Goal: Information Seeking & Learning: Find specific fact

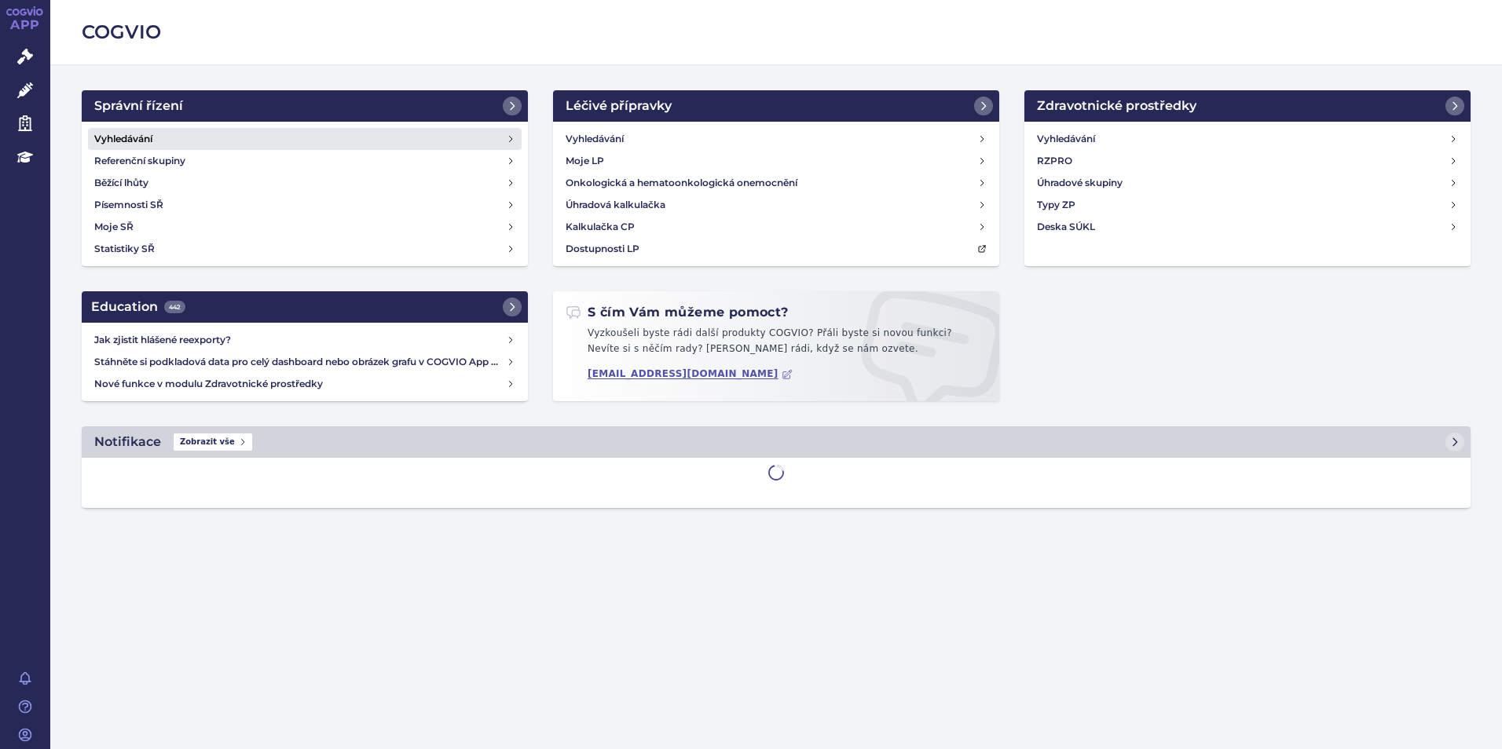
click at [320, 130] on link "Vyhledávání" at bounding box center [305, 139] width 434 height 22
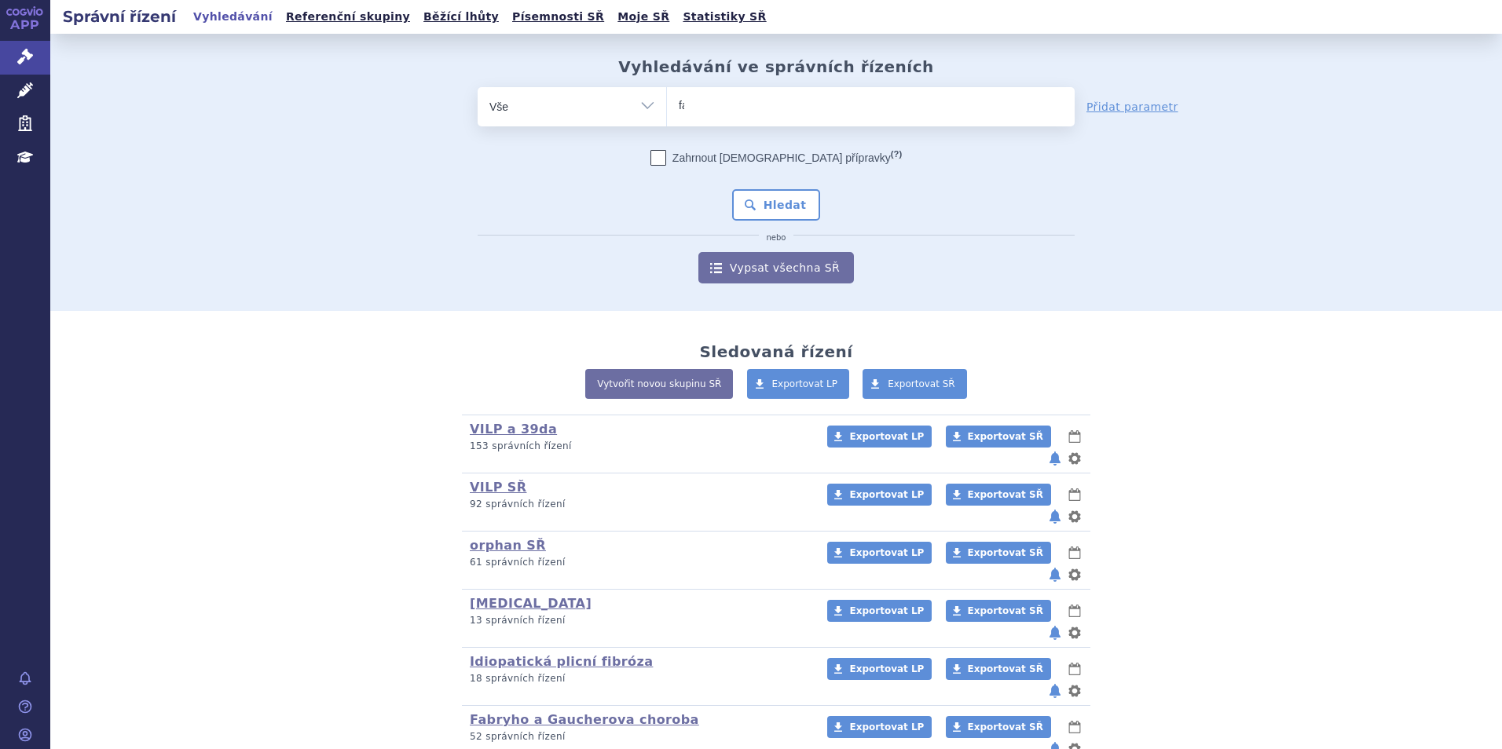
type input "fab"
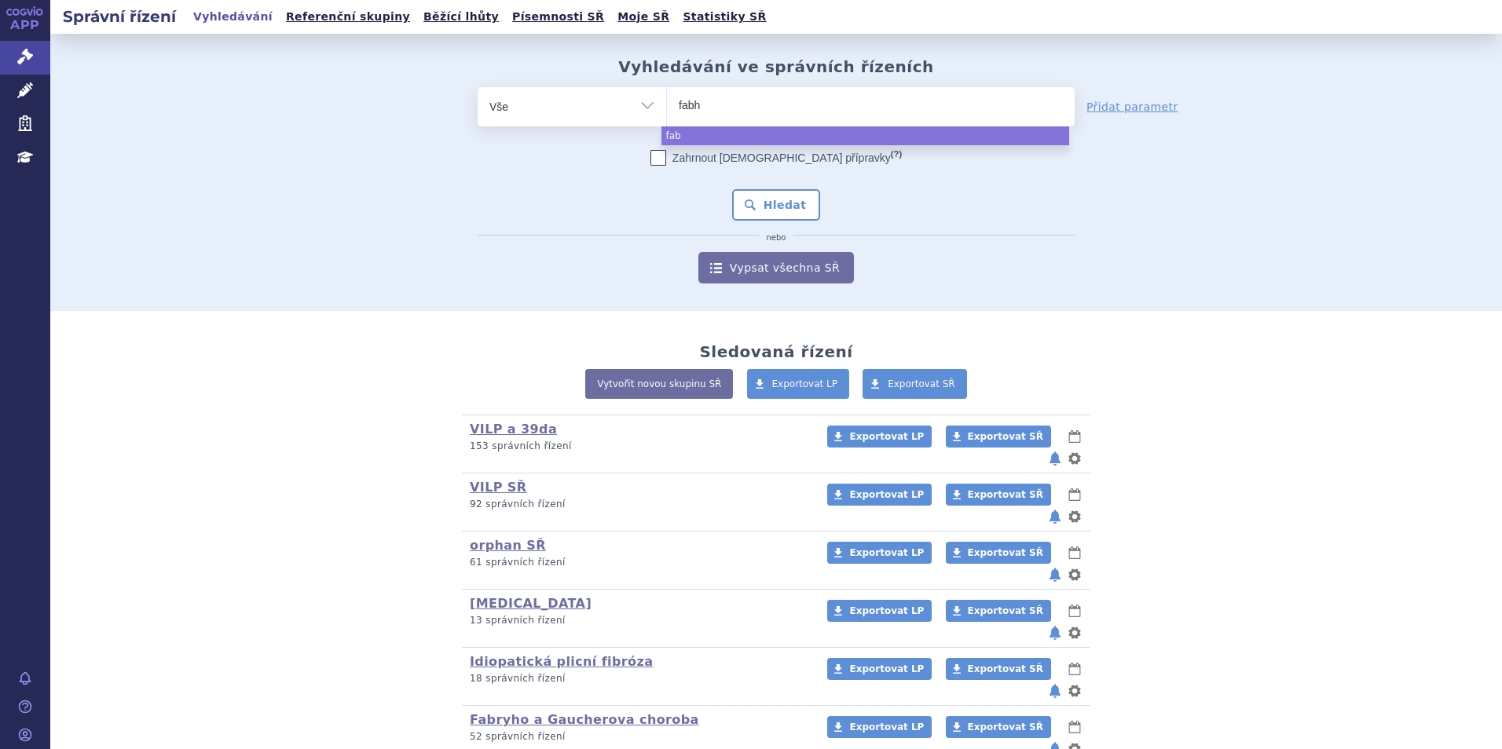
type input "fabha"
type input "fabhalt"
type input "fabhalta"
select select "fabhalta"
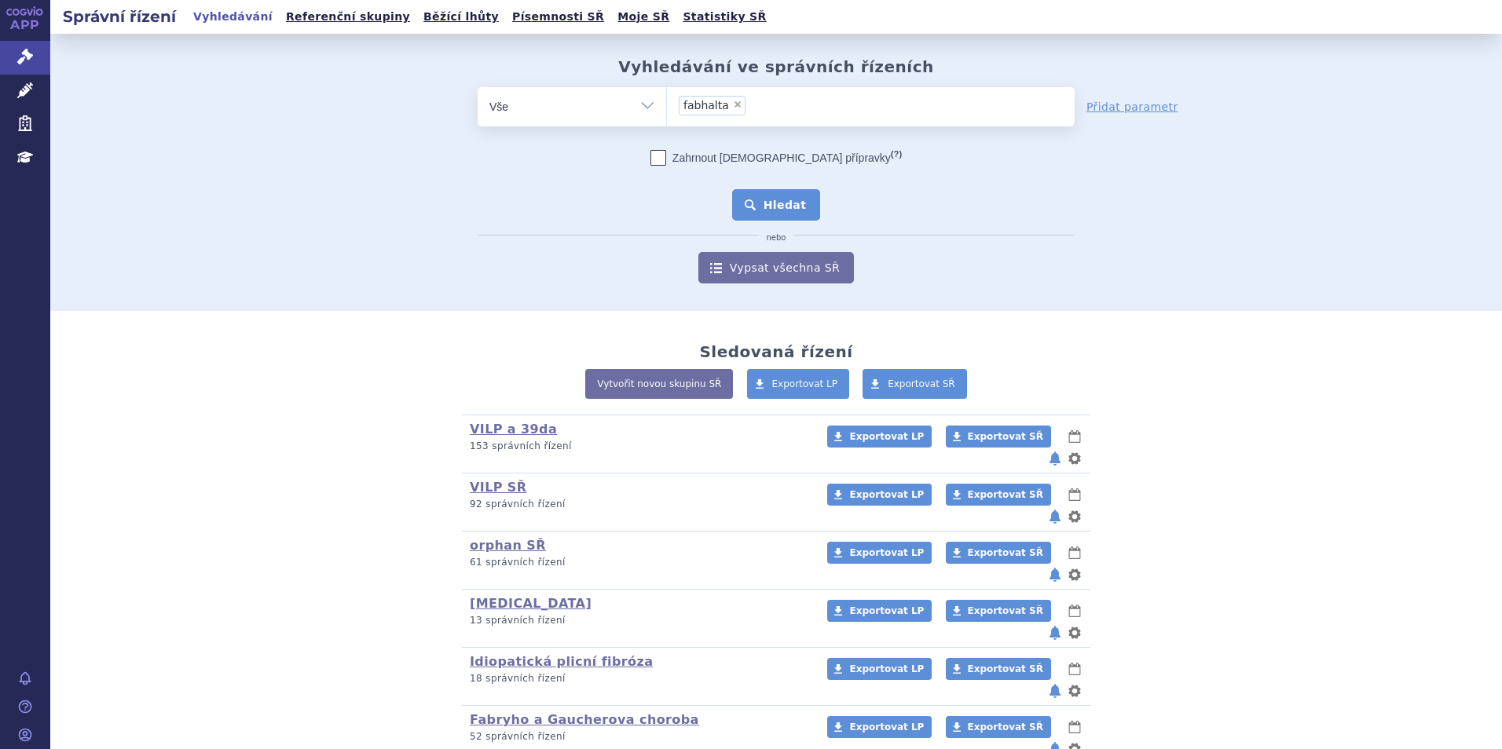
click at [789, 212] on button "Hledat" at bounding box center [776, 204] width 89 height 31
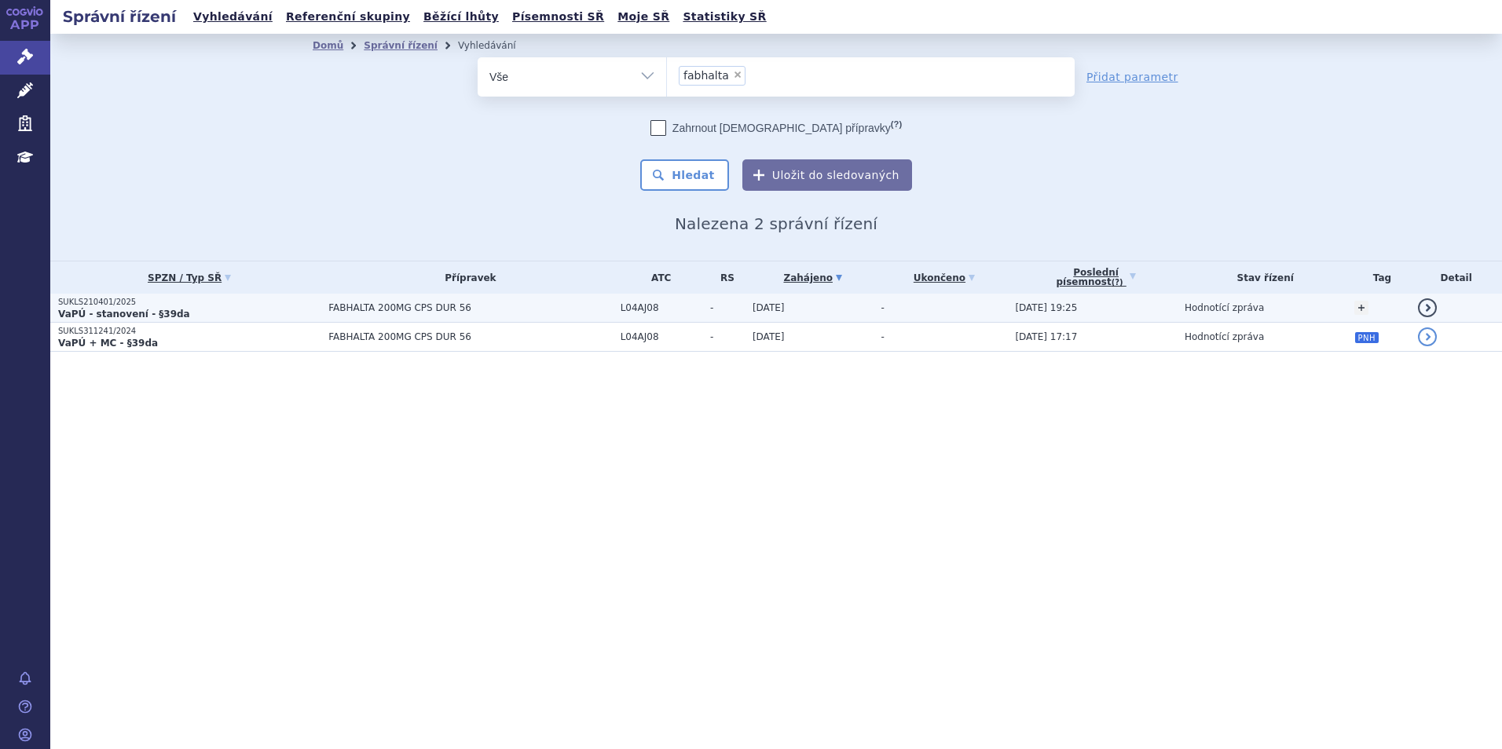
click at [231, 306] on p "SUKLS210401/2025" at bounding box center [189, 302] width 262 height 11
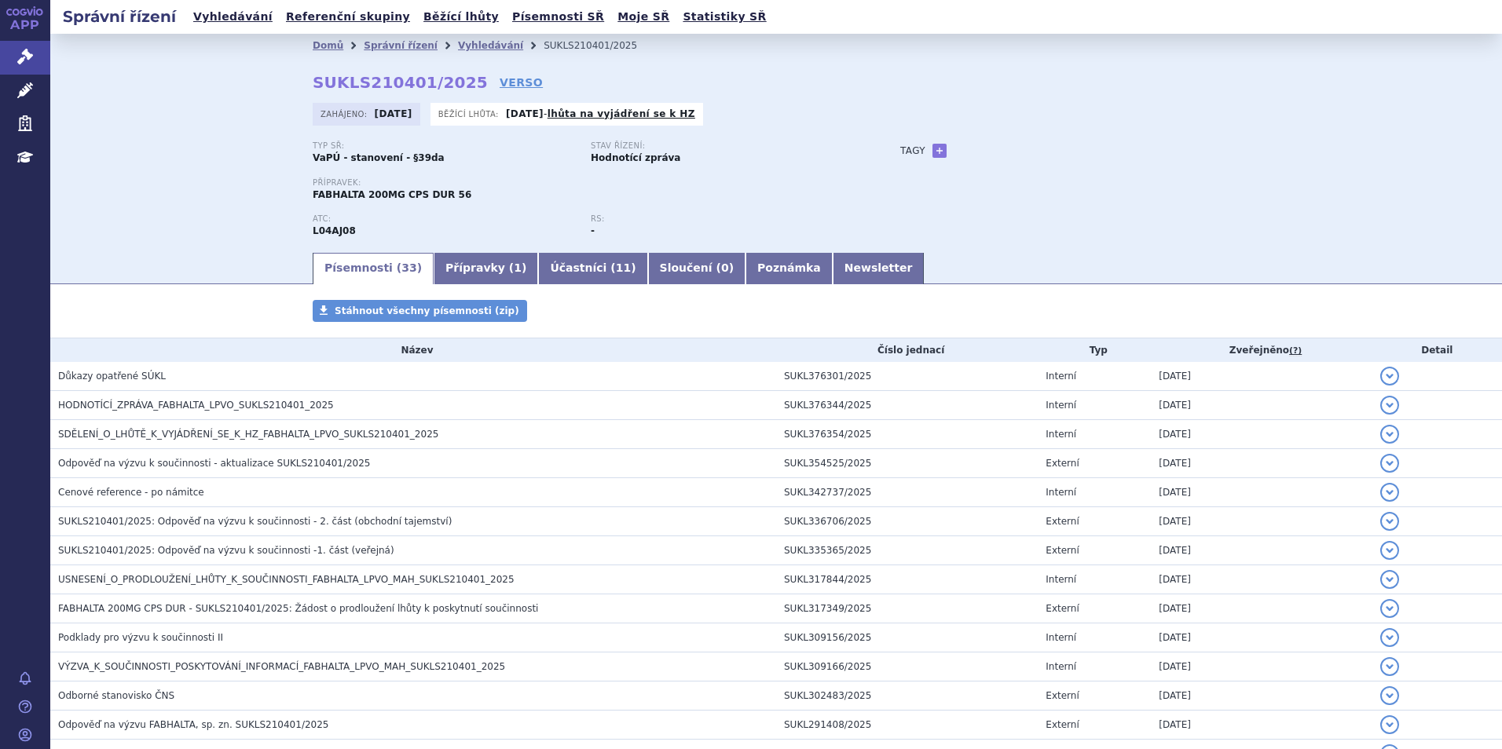
click at [216, 412] on h3 "HODNOTÍCÍ_ZPRÁVA_FABHALTA_LPVO_SUKLS210401_2025" at bounding box center [417, 405] width 718 height 16
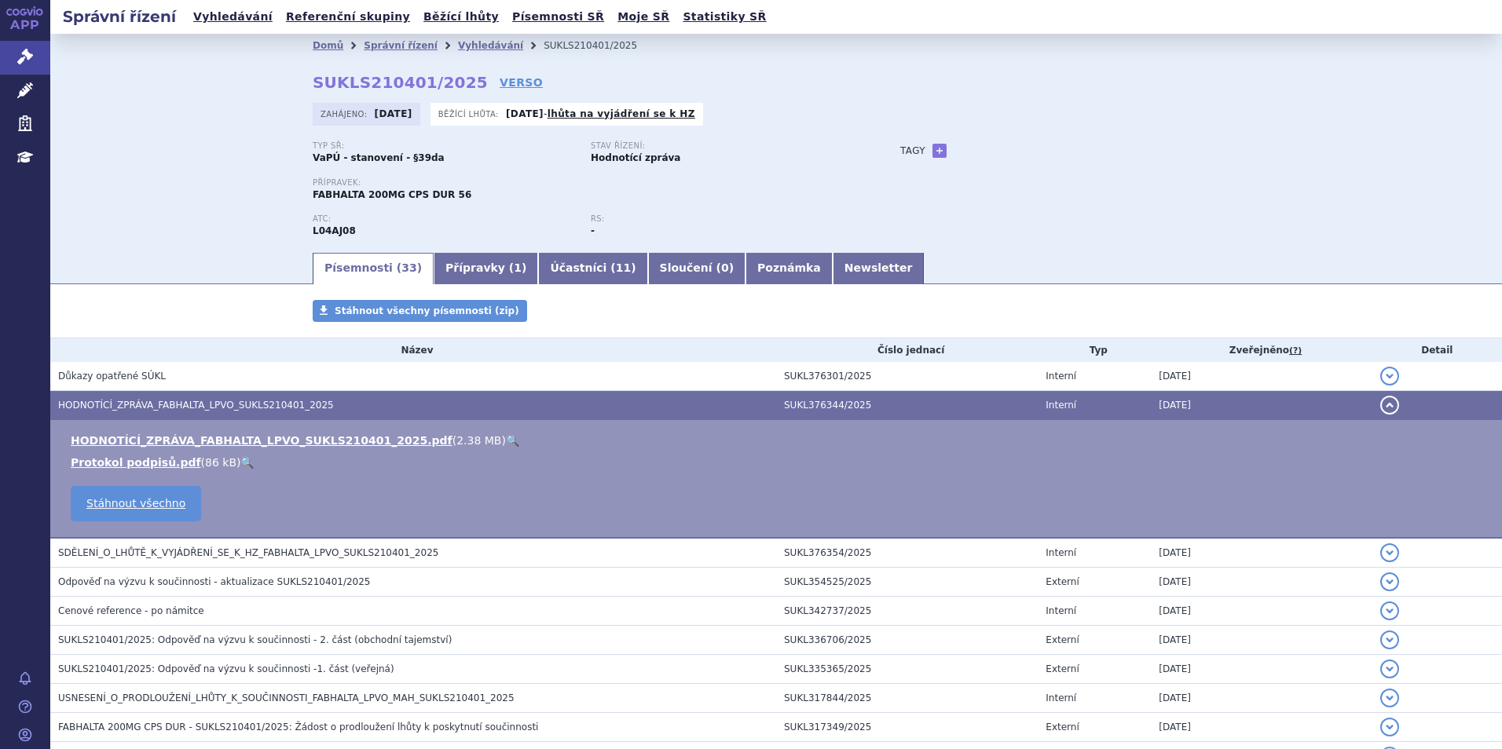
click at [506, 439] on link "🔍" at bounding box center [512, 440] width 13 height 13
